Goal: Task Accomplishment & Management: Use online tool/utility

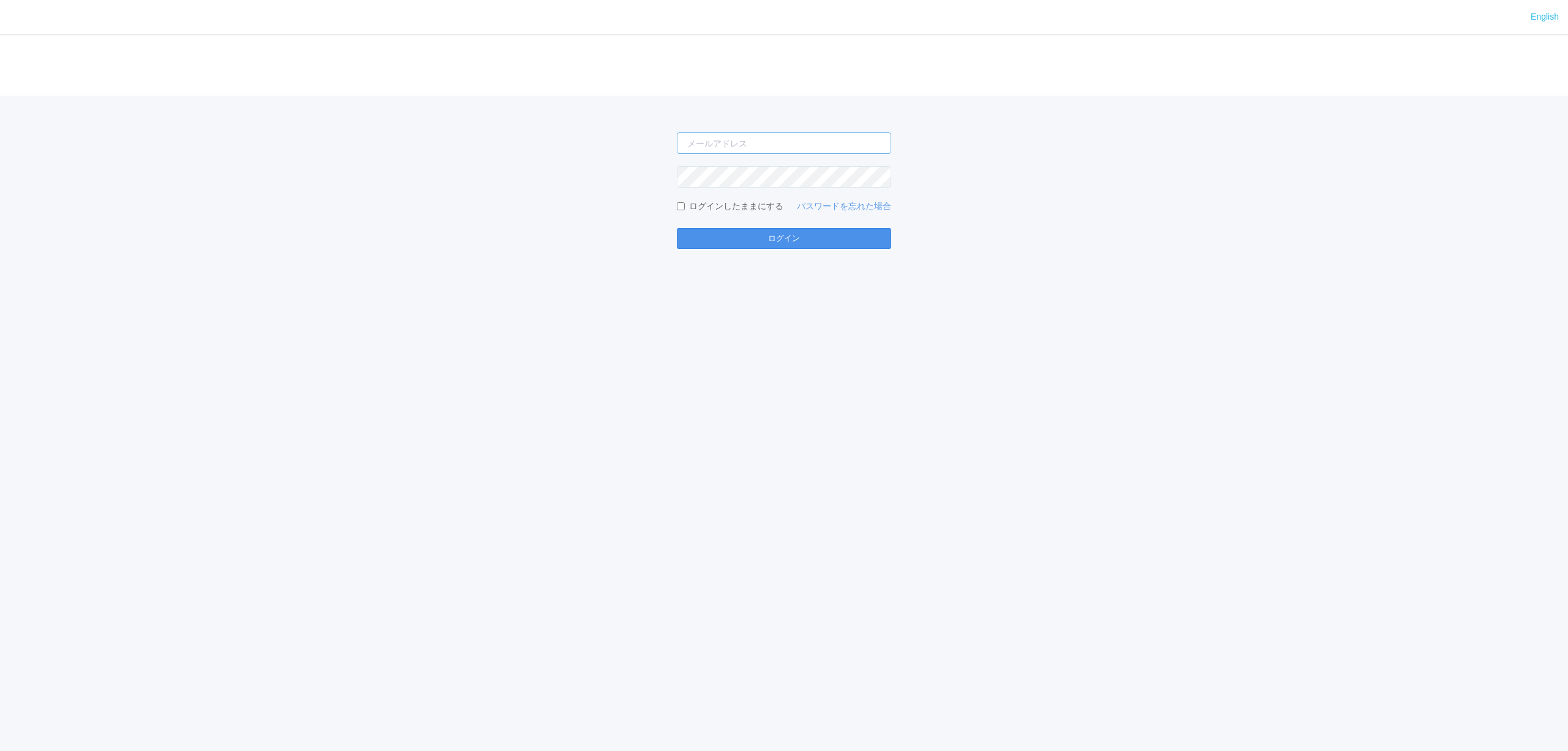
type input "[PERSON_NAME][EMAIL_ADDRESS][DOMAIN_NAME]"
click at [723, 234] on button "ログイン" at bounding box center [784, 238] width 214 height 21
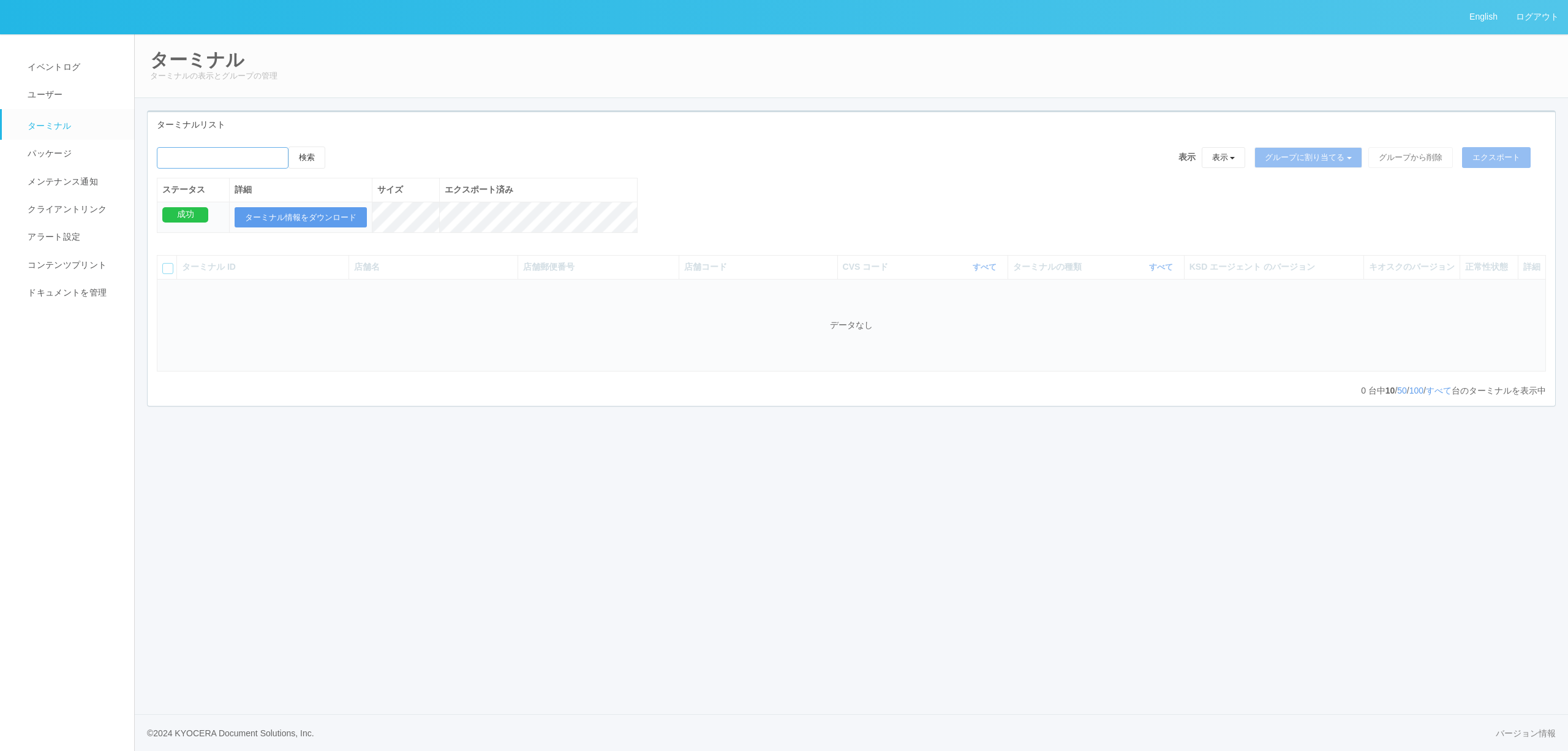
click at [257, 164] on input "emailSearch" at bounding box center [222, 158] width 132 height 22
paste input "はせべ"
type input "はせべ"
click at [300, 163] on button "検索" at bounding box center [307, 158] width 37 height 22
click at [305, 163] on button "検索" at bounding box center [307, 158] width 37 height 22
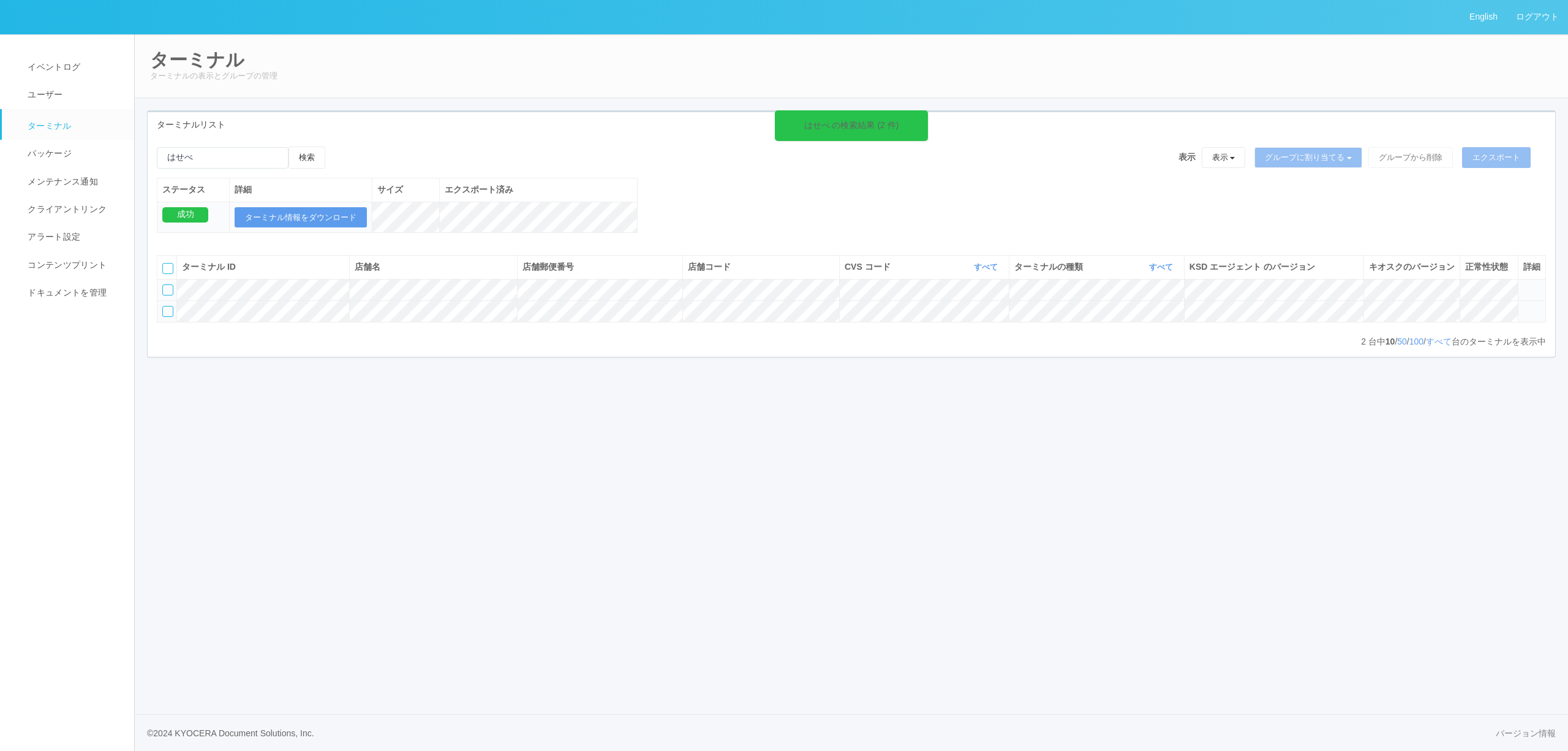
click at [1524, 306] on icon at bounding box center [1524, 306] width 0 height 0
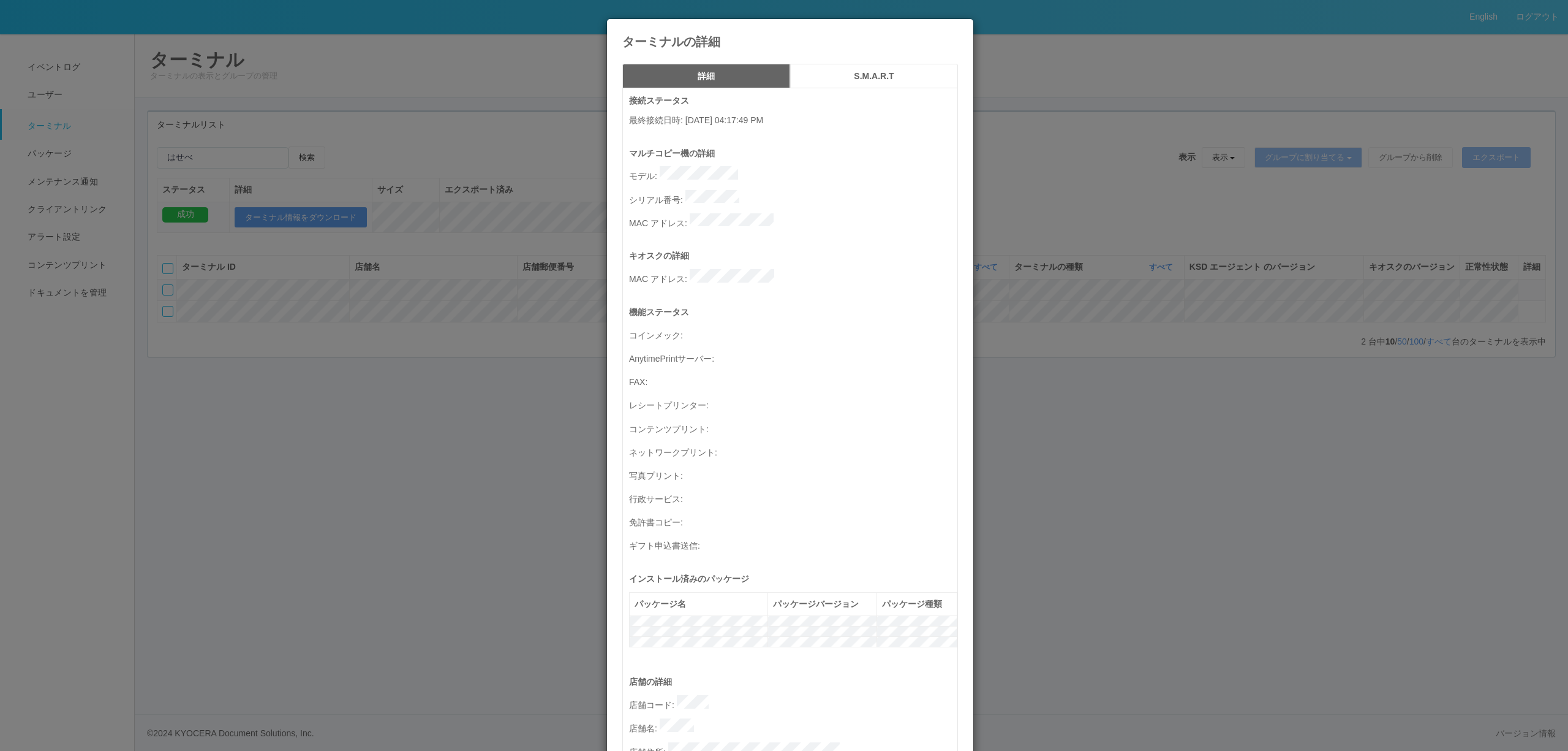
scroll to position [351, 0]
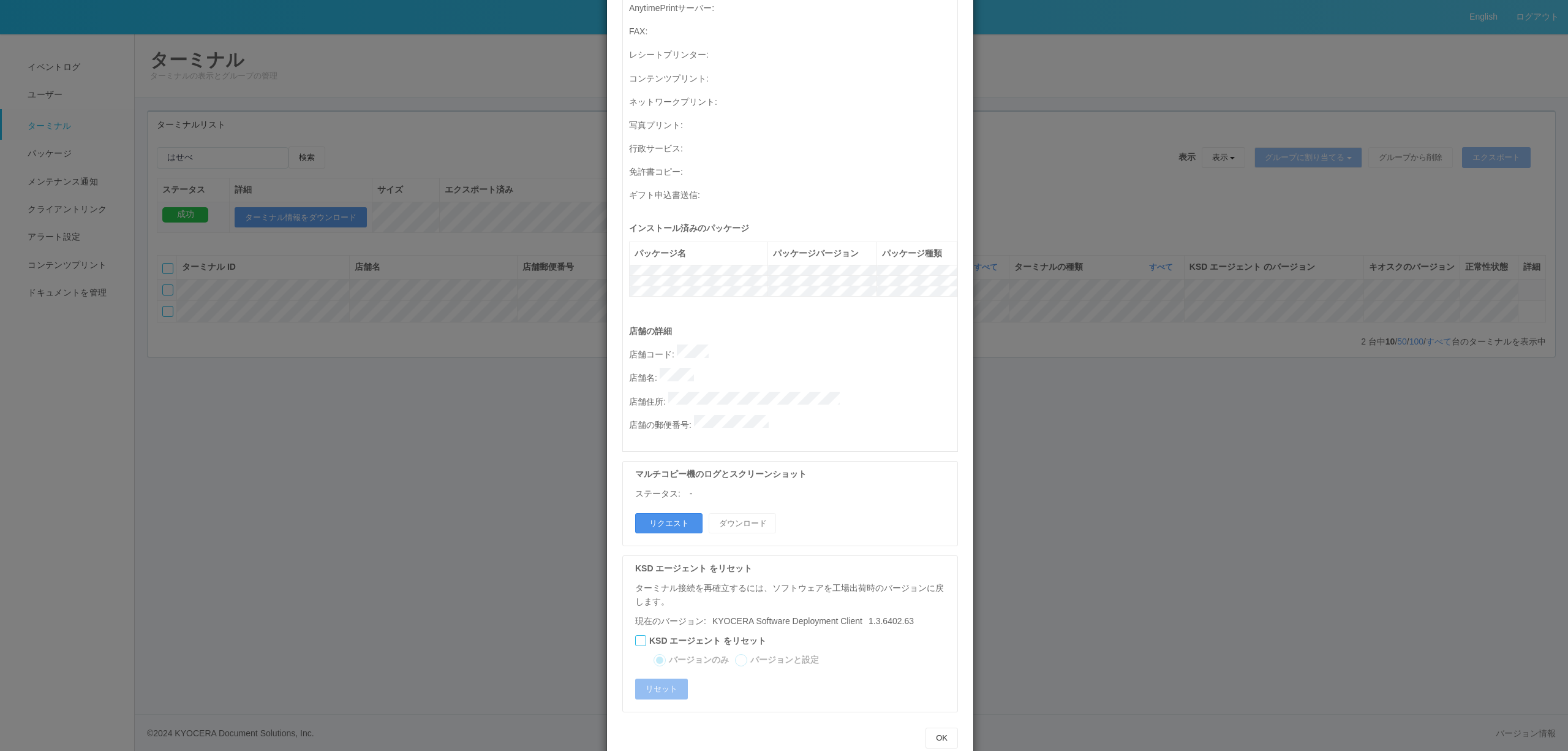
click at [650, 513] on button "リクエスト" at bounding box center [669, 523] width 67 height 21
drag, startPoint x: 1238, startPoint y: 531, endPoint x: 1226, endPoint y: 494, distance: 38.9
click at [1237, 530] on div "ターミナルの詳細 詳細 S.M.A.R.T 接続ステータス 最終接続日時 : [DATE] 04:17:49 PM マルチコピー機の詳細 モデル : シリアル…" at bounding box center [784, 375] width 1568 height 751
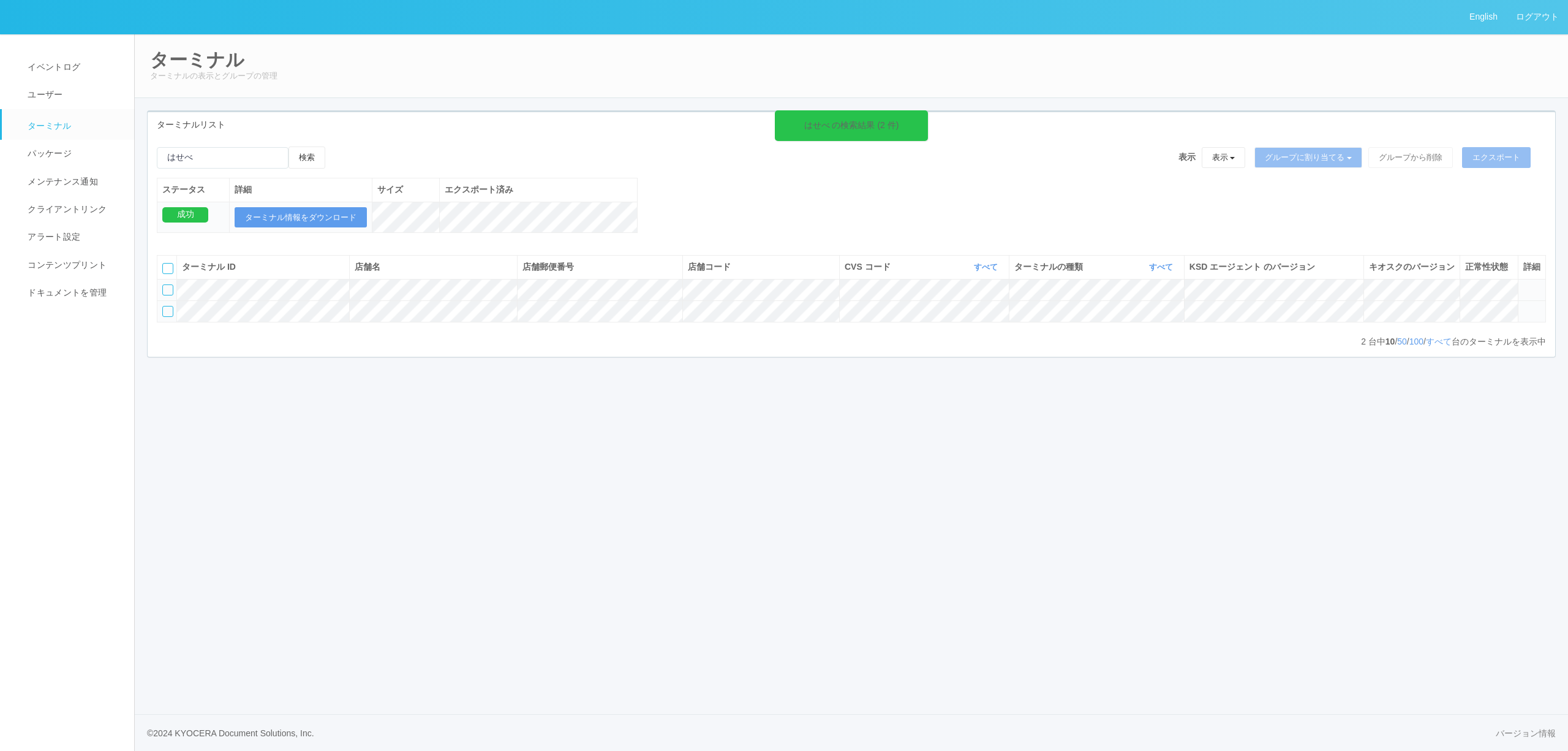
drag, startPoint x: 1526, startPoint y: 337, endPoint x: 1520, endPoint y: 336, distance: 6.1
click at [1524, 306] on icon at bounding box center [1524, 306] width 0 height 0
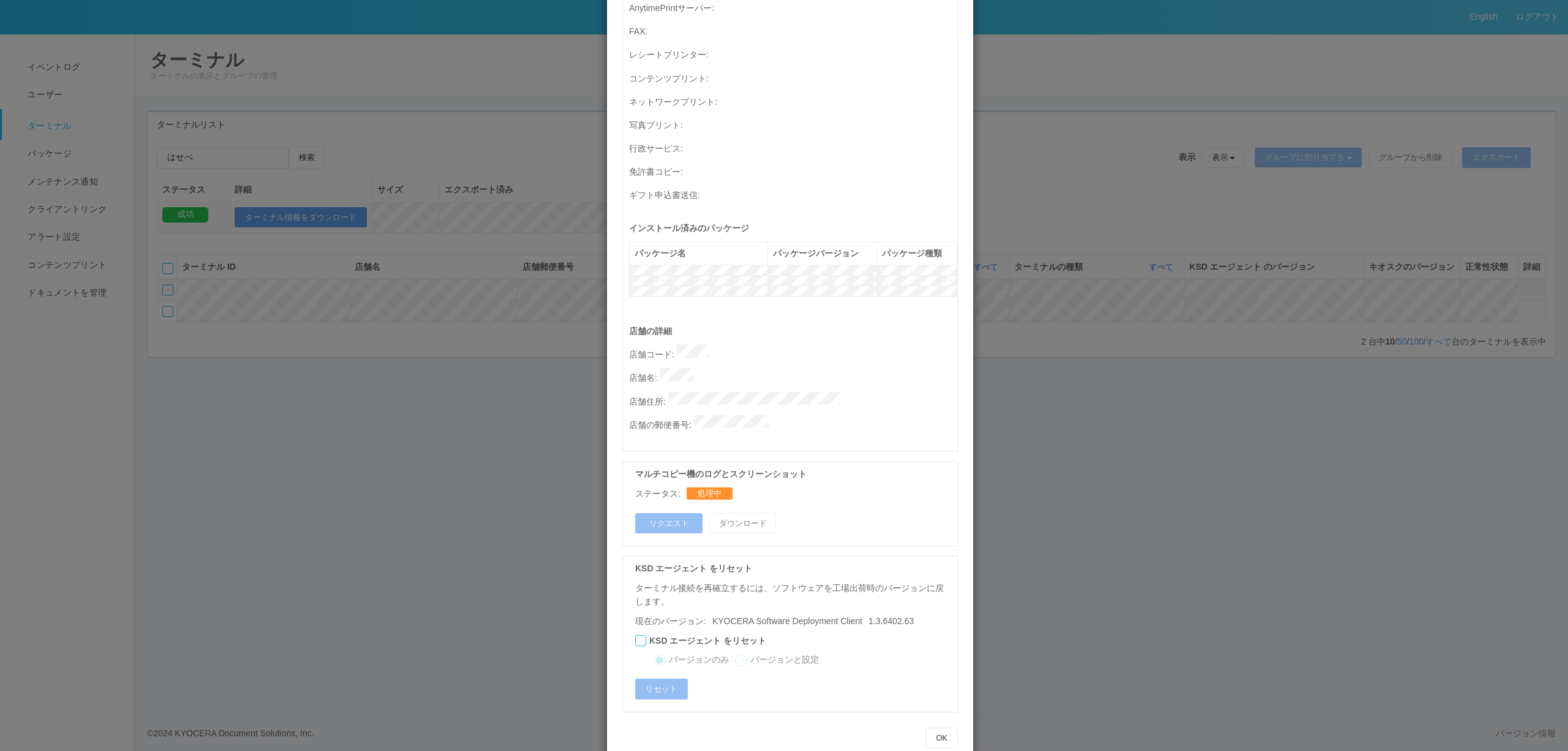
click at [1022, 348] on div "ターミナルの詳細 詳細 S.M.A.R.T 接続ステータス 最終接続日時 : [DATE] 04:17:49 PM マルチコピー機の詳細 モデル : シリアル…" at bounding box center [784, 375] width 1568 height 751
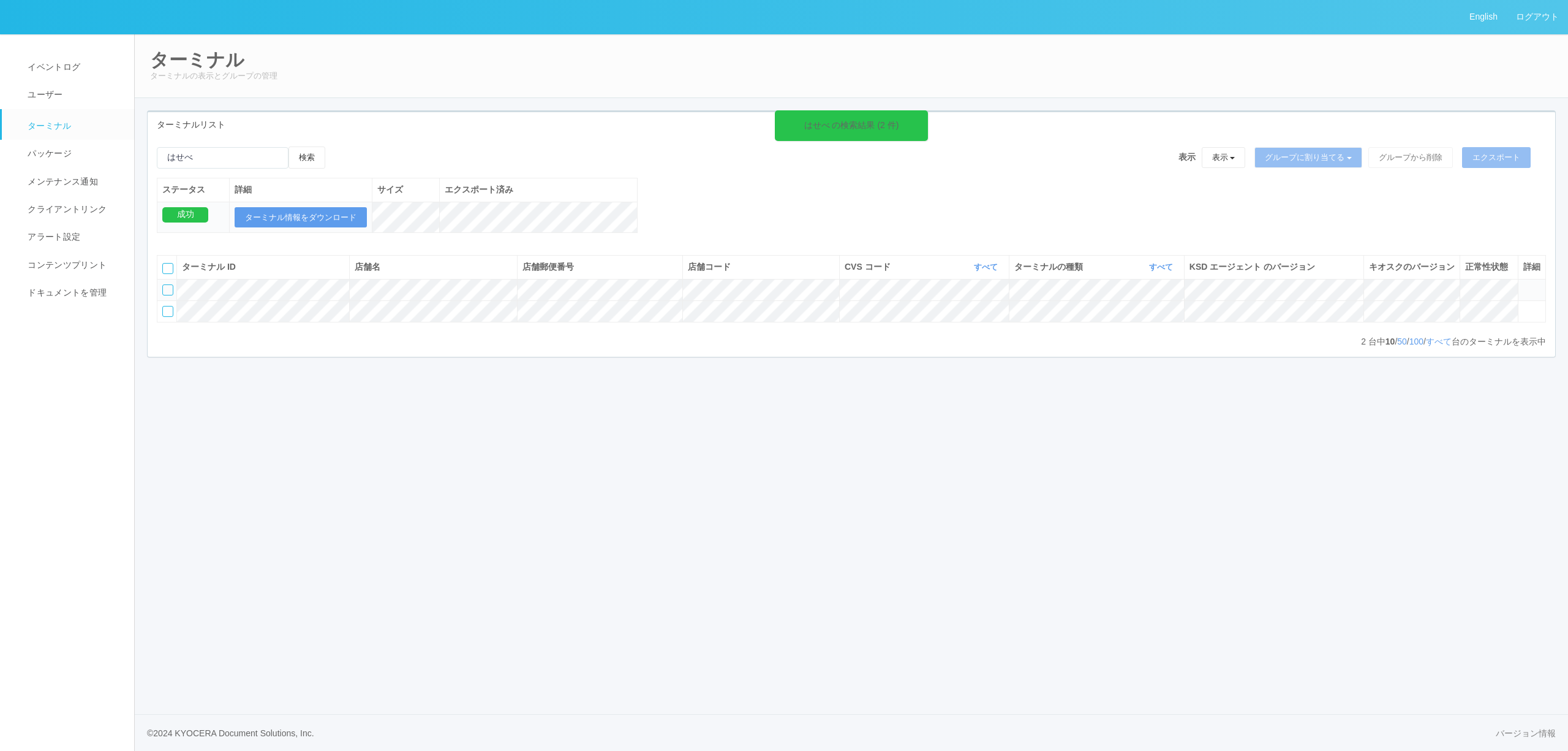
drag, startPoint x: 1526, startPoint y: 333, endPoint x: 1457, endPoint y: 358, distance: 73.4
click at [1524, 306] on icon at bounding box center [1524, 306] width 0 height 0
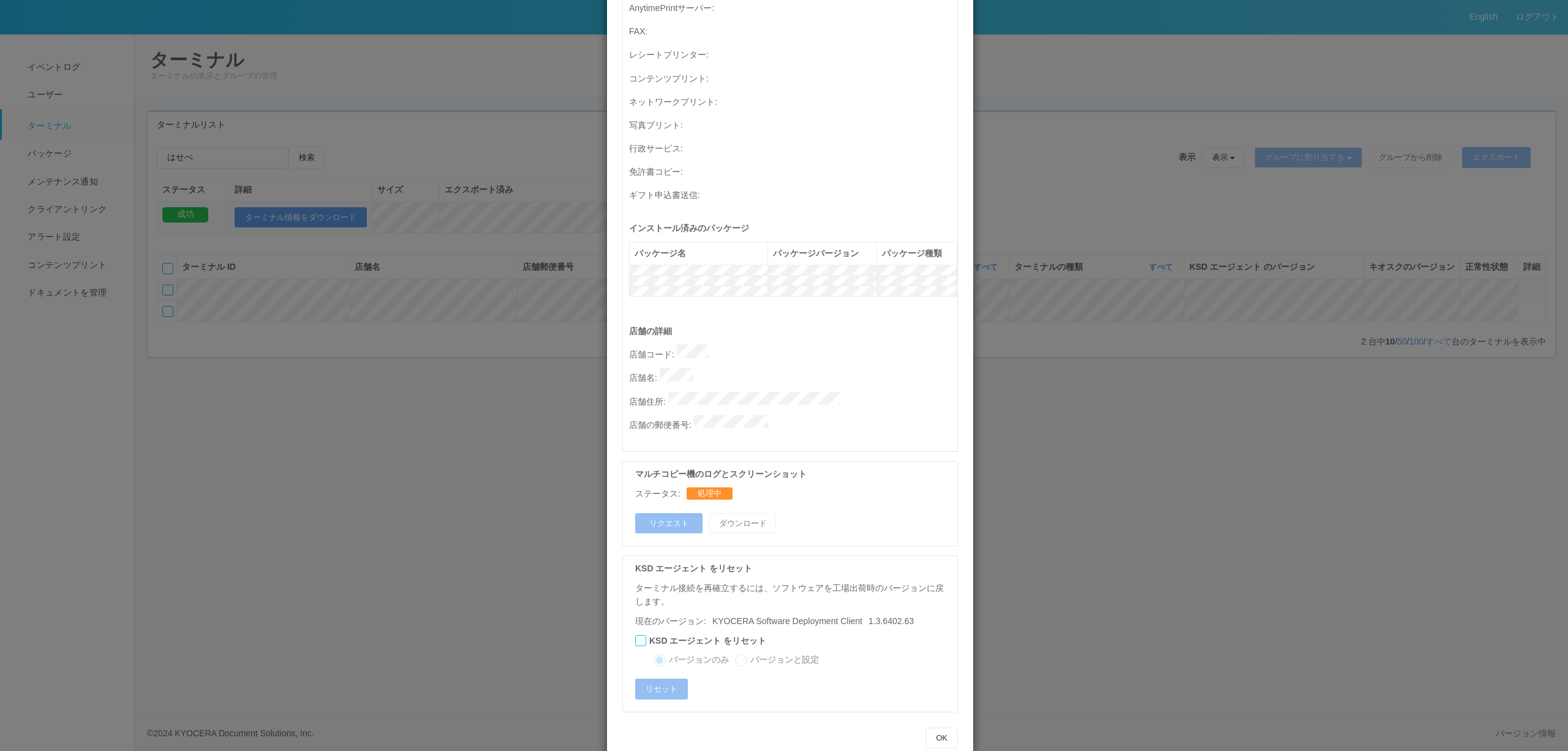
click at [1146, 425] on div "ターミナルの詳細 詳細 S.M.A.R.T 接続ステータス 最終接続日時 : [DATE] 04:17:49 PM マルチコピー機の詳細 モデル : シリアル…" at bounding box center [784, 375] width 1568 height 751
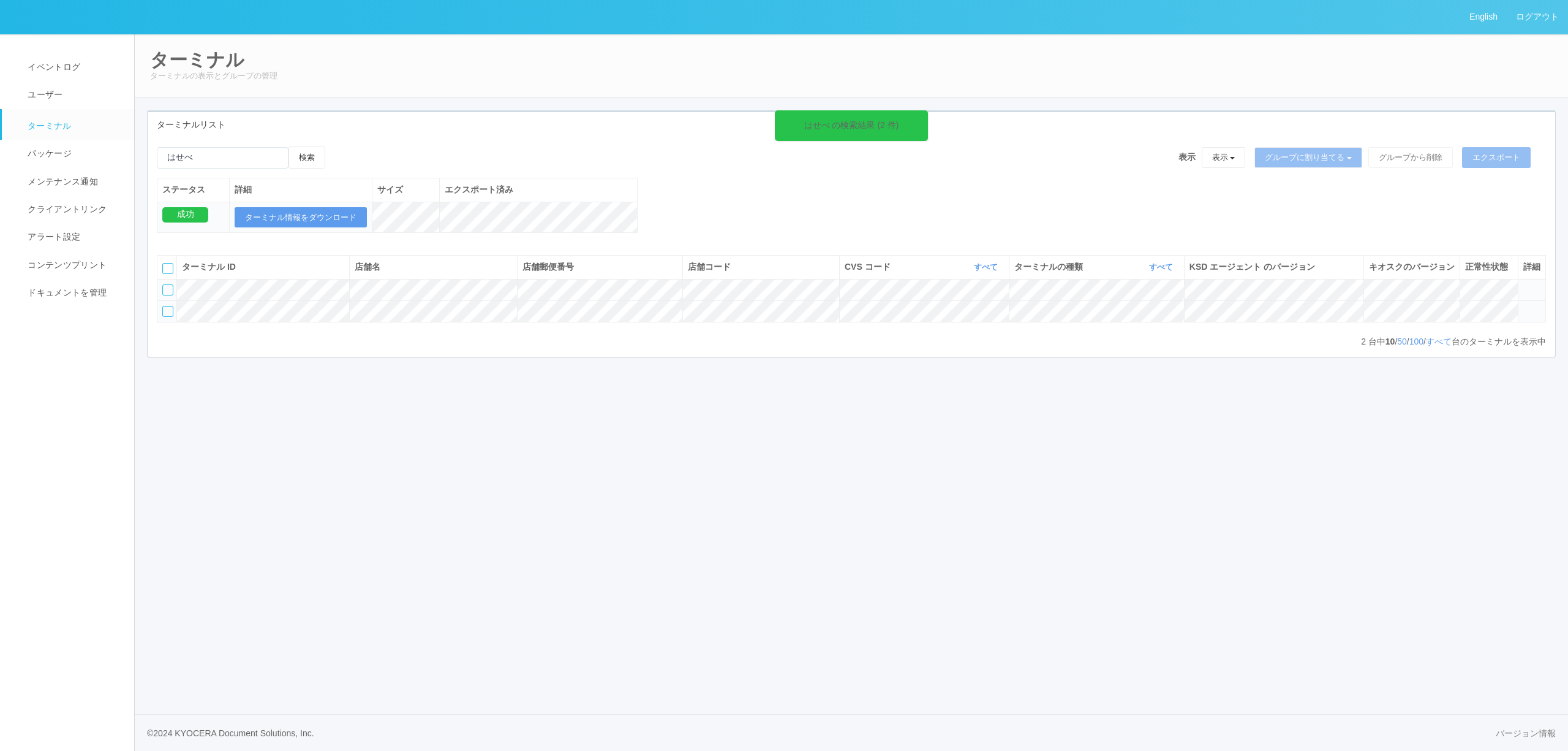
click at [1524, 306] on icon at bounding box center [1524, 306] width 0 height 0
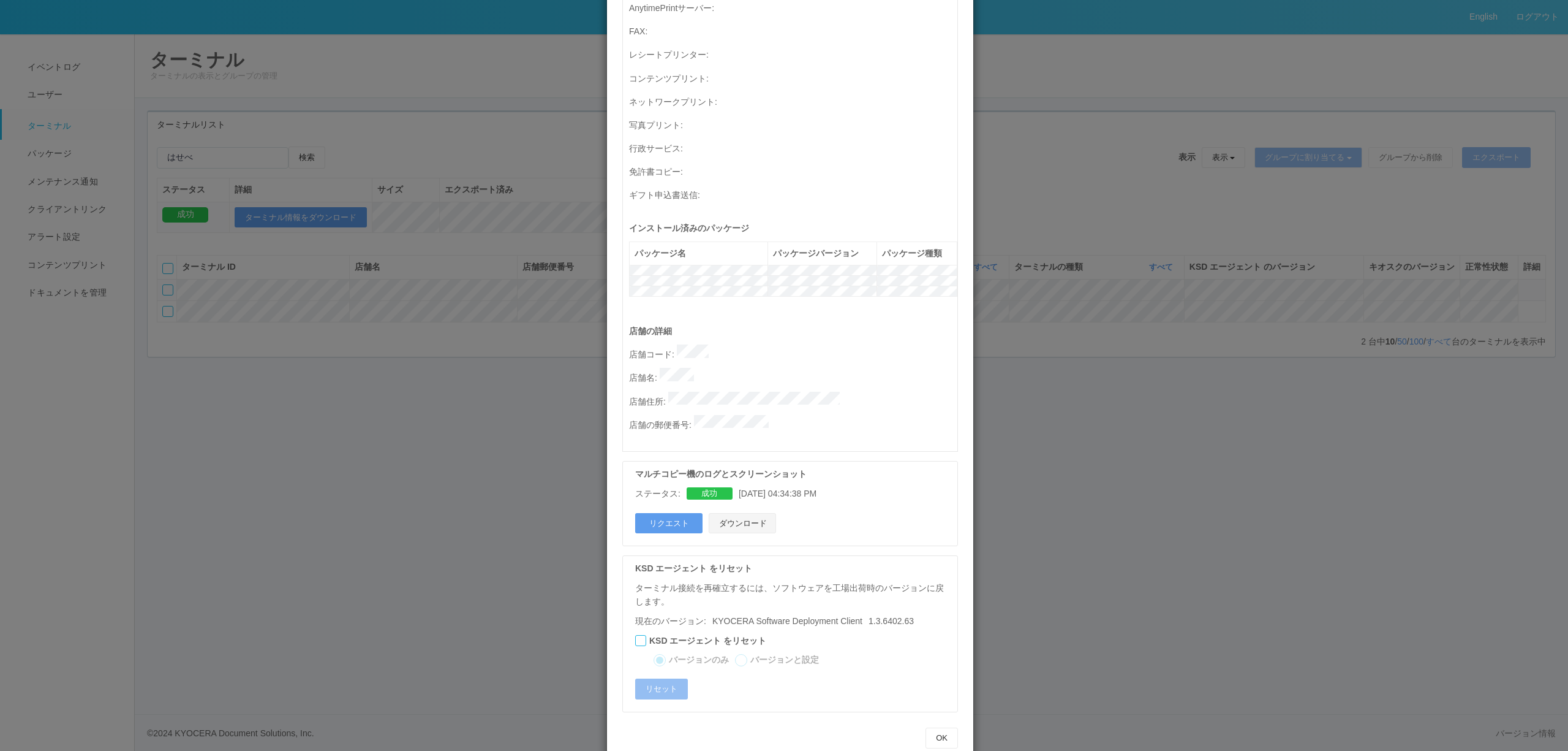
click at [736, 513] on button "ダウンロード" at bounding box center [742, 523] width 67 height 21
drag, startPoint x: 405, startPoint y: 357, endPoint x: 577, endPoint y: 339, distance: 172.9
click at [412, 357] on div "ターミナルの詳細 詳細 S.M.A.R.T 接続ステータス 最終接続日時 : [DATE] 04:17:49 PM マルチコピー機の詳細 モデル : シリアル…" at bounding box center [784, 375] width 1568 height 751
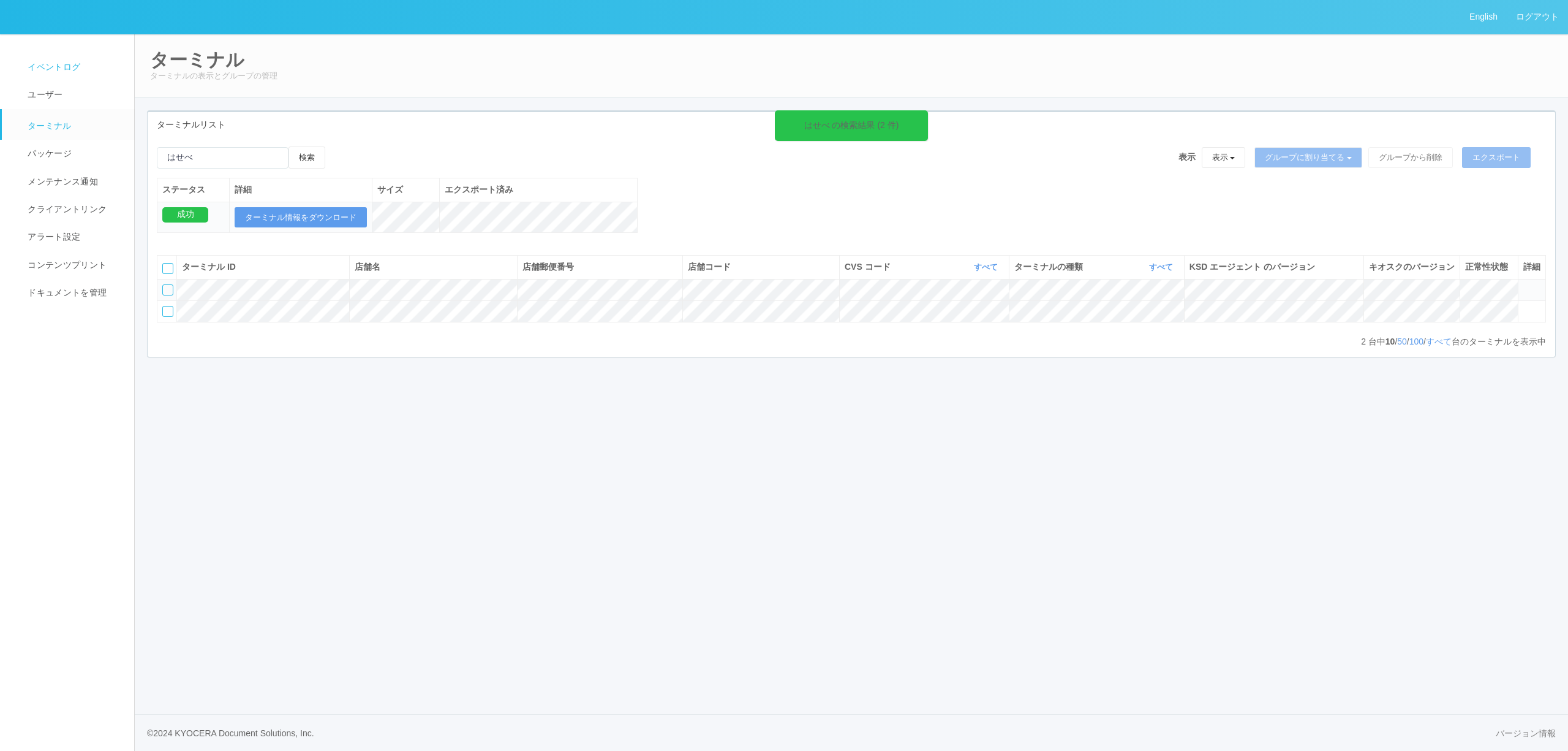
click at [75, 64] on span "イベントログ" at bounding box center [52, 67] width 56 height 10
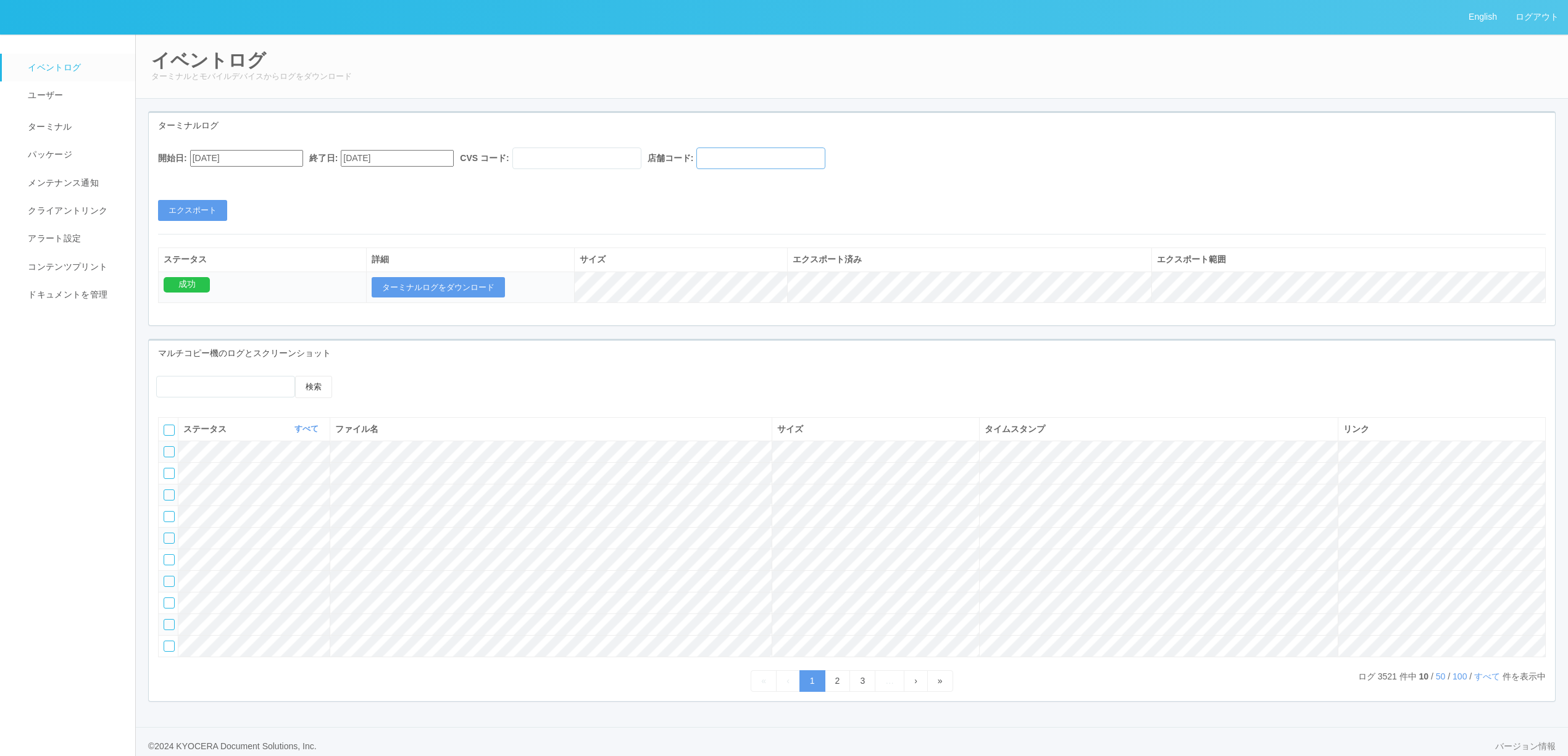
click at [764, 161] on input "text" at bounding box center [760, 159] width 129 height 22
paste input "010002"
type input "010002"
click at [276, 168] on div "開始日: [DATE] 終了日: [DATE] CVS コード: 店舗コード: 010002" at bounding box center [851, 161] width 1388 height 28
click at [255, 157] on input "[DATE]" at bounding box center [246, 159] width 113 height 17
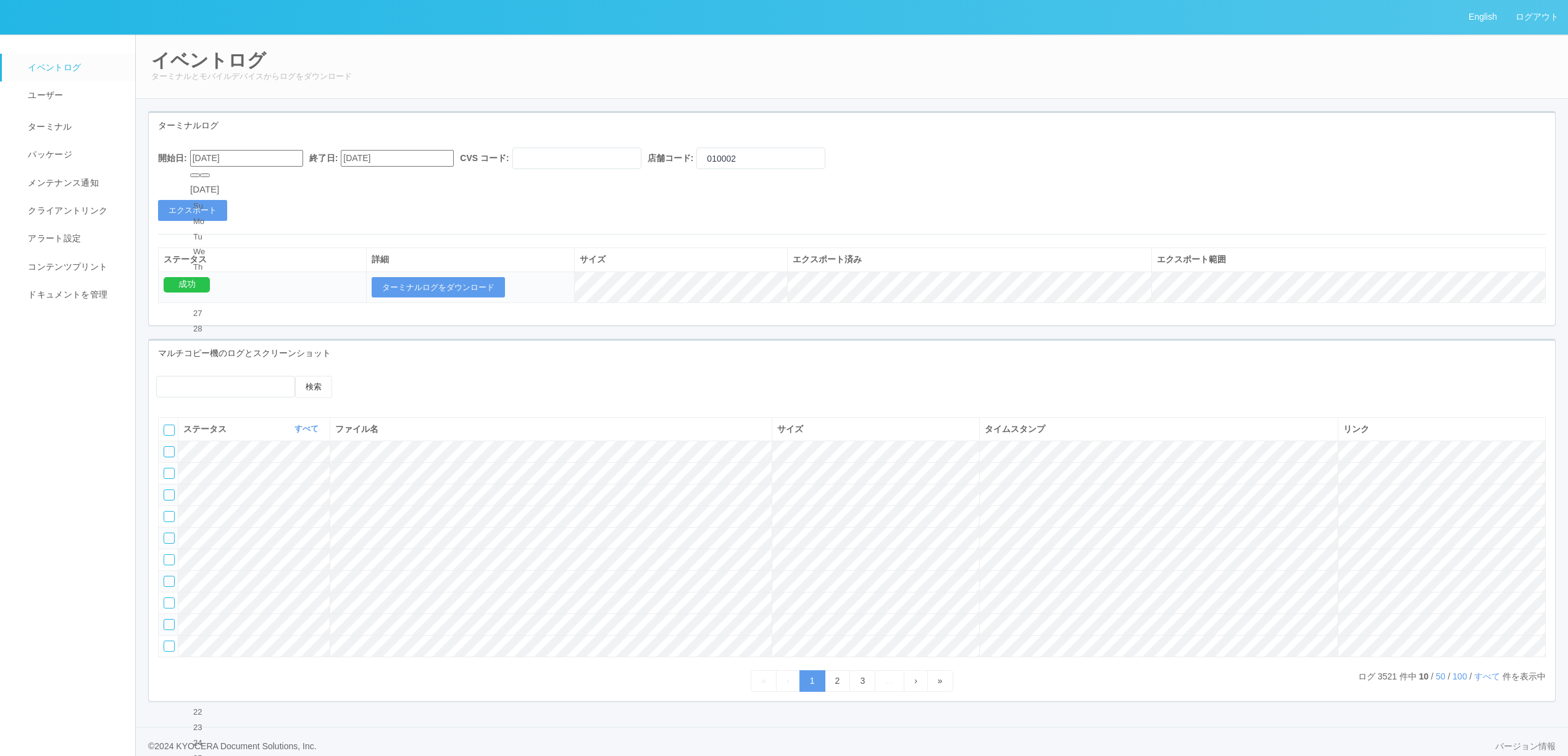
click at [219, 183] on div "[DATE]" at bounding box center [204, 190] width 29 height 14
click at [210, 177] on button "button" at bounding box center [205, 175] width 10 height 3
click at [216, 598] on div "19" at bounding box center [204, 604] width 23 height 13
type input "[DATE]"
click at [211, 211] on button "エクスポート" at bounding box center [192, 210] width 69 height 21
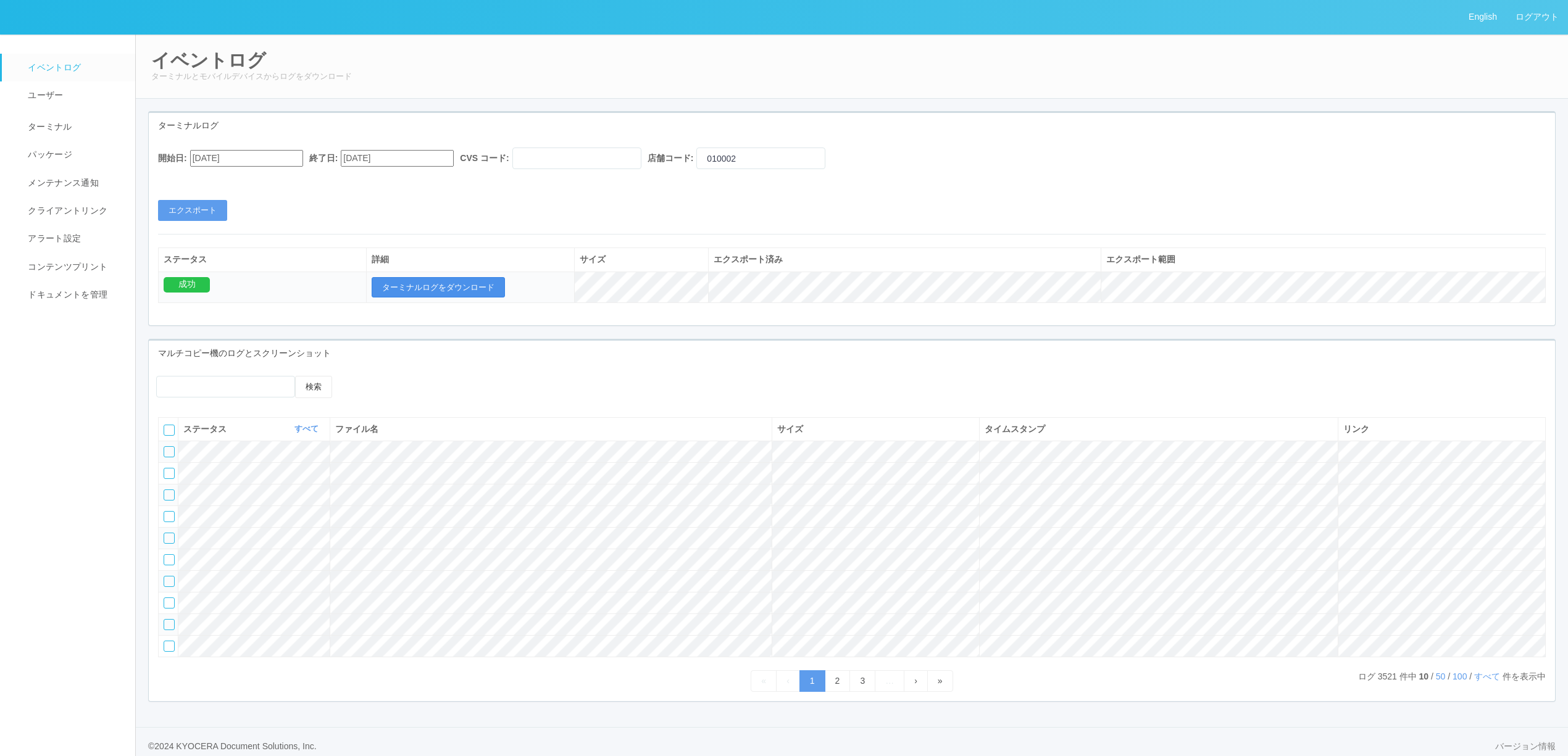
click at [410, 289] on button "ターミナルログをダウンロード" at bounding box center [438, 287] width 133 height 21
click at [78, 117] on link "ターミナル" at bounding box center [74, 125] width 144 height 31
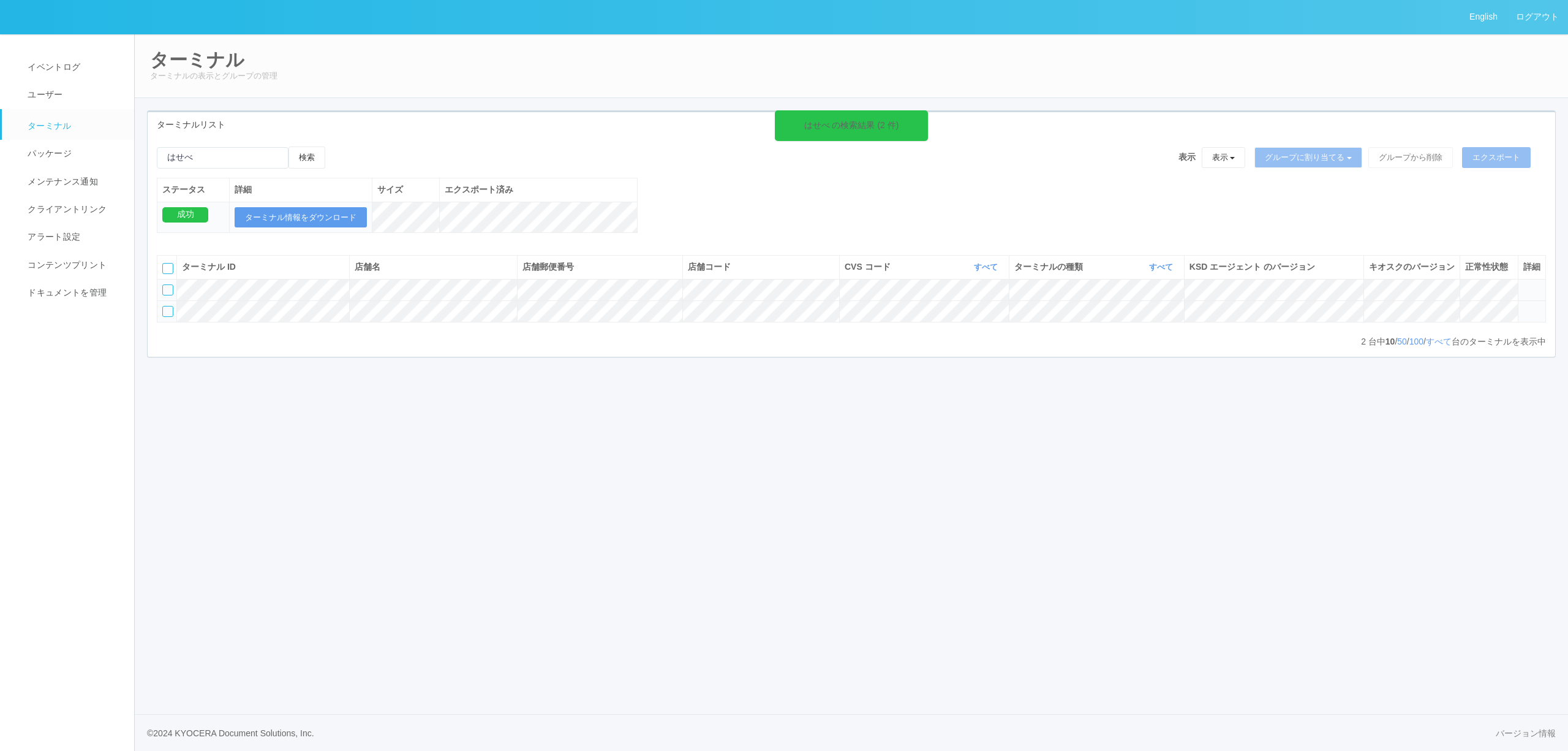
click at [1524, 306] on icon at bounding box center [1524, 306] width 0 height 0
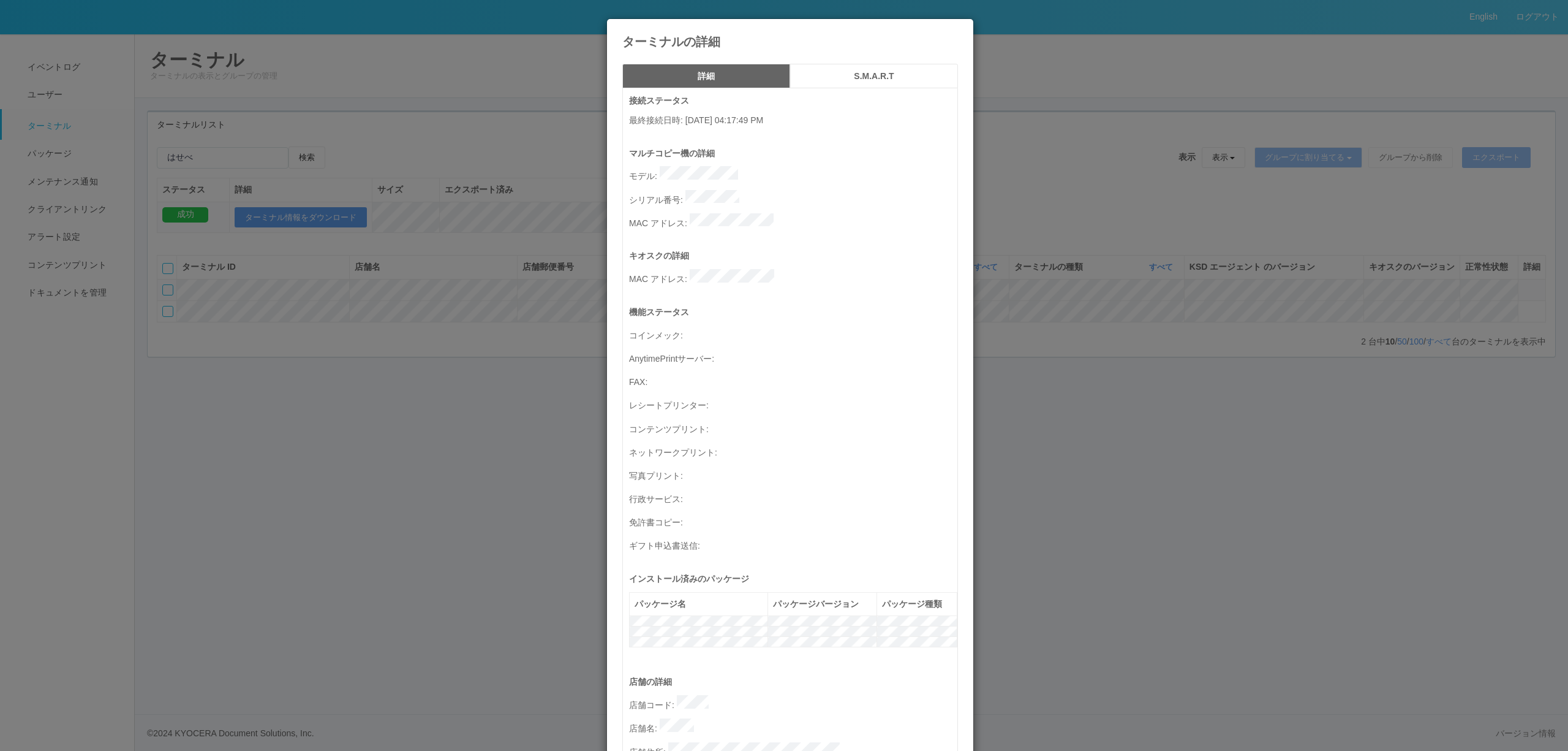
click at [826, 76] on h5 "S.M.A.R.T" at bounding box center [874, 76] width 159 height 9
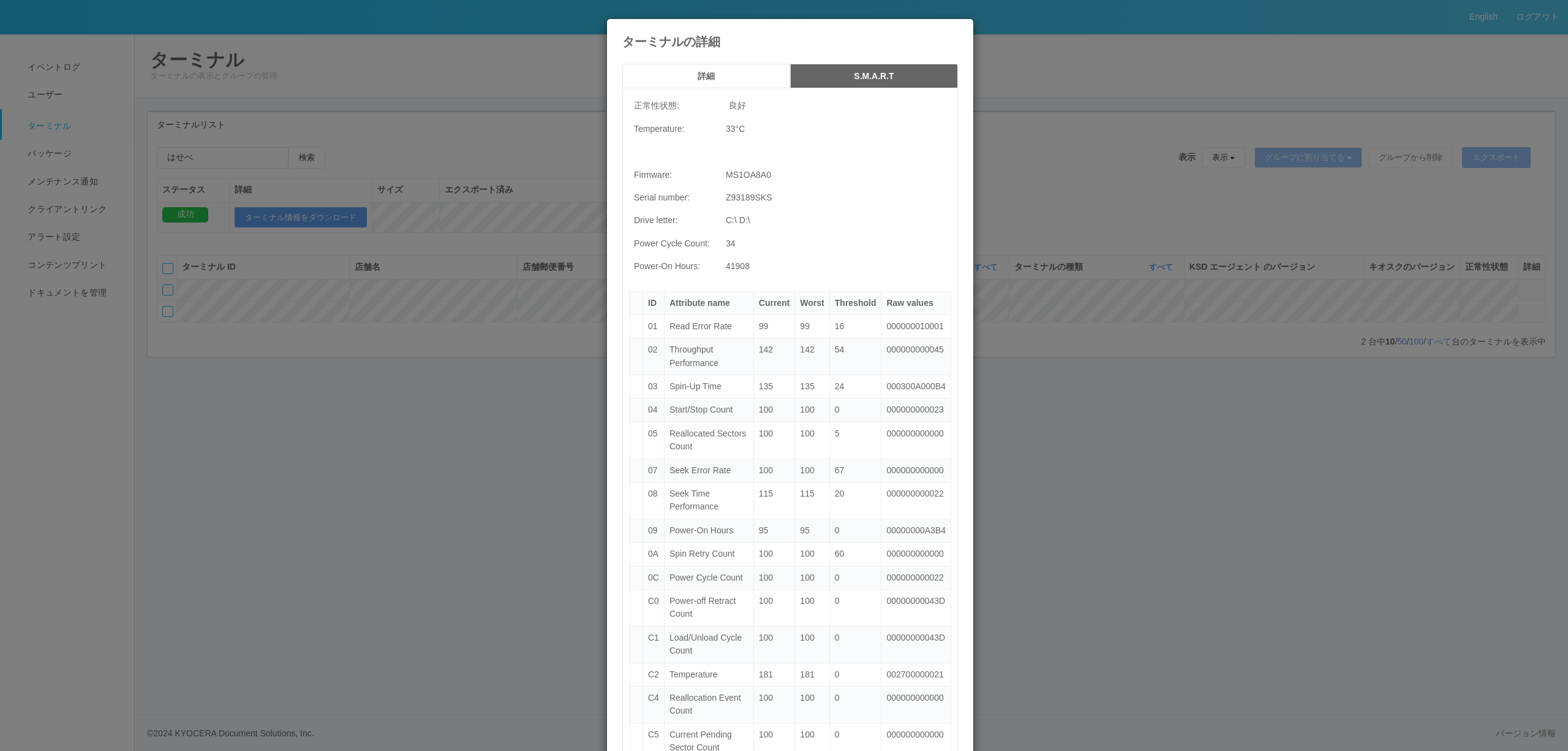
click at [1079, 273] on div "ターミナルの詳細 詳細 S.M.A.R.T 正常性状態: 良好 Temperature: 33 °C Firmware: MS1OA8A0 Serial nu…" at bounding box center [784, 375] width 1568 height 751
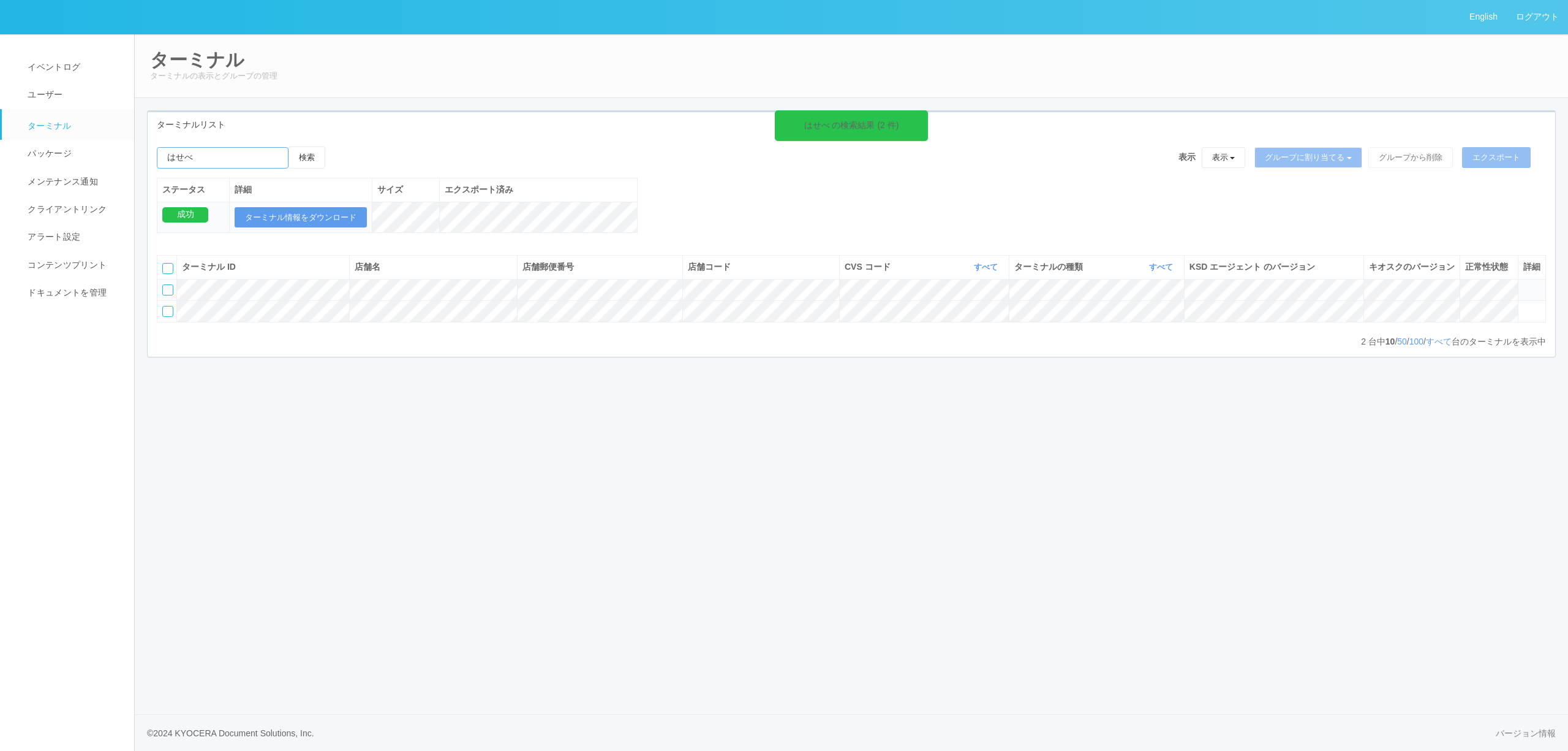
click at [257, 161] on input "emailSearch" at bounding box center [222, 158] width 132 height 22
click at [88, 80] on link "イベントログ" at bounding box center [73, 67] width 143 height 28
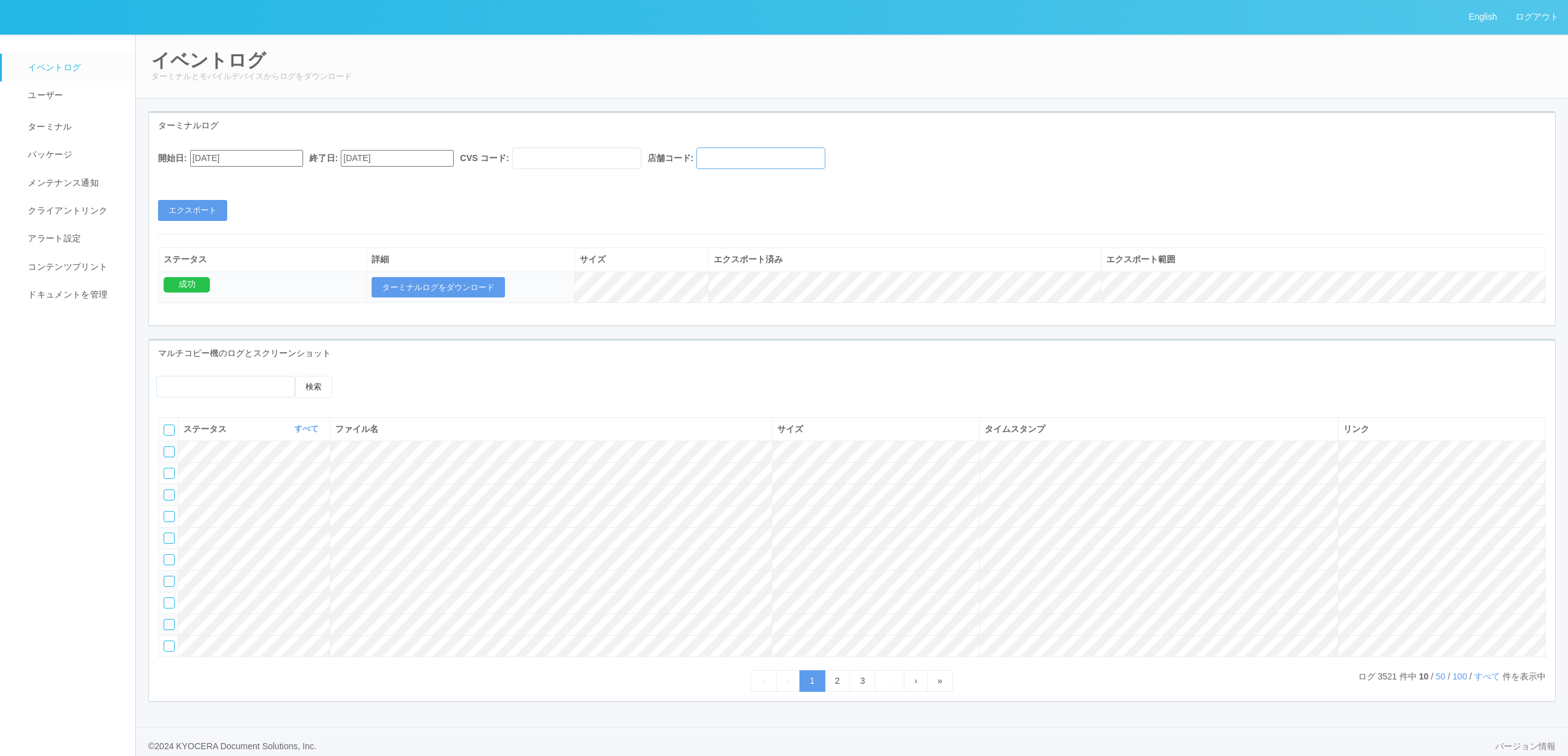
click at [749, 160] on input "text" at bounding box center [760, 159] width 129 height 22
paste input "010002"
type input "010002"
click at [212, 209] on button "エクスポート" at bounding box center [192, 210] width 69 height 21
click at [398, 295] on button "ターミナルログをダウンロード" at bounding box center [438, 287] width 133 height 21
